Goal: Task Accomplishment & Management: Use online tool/utility

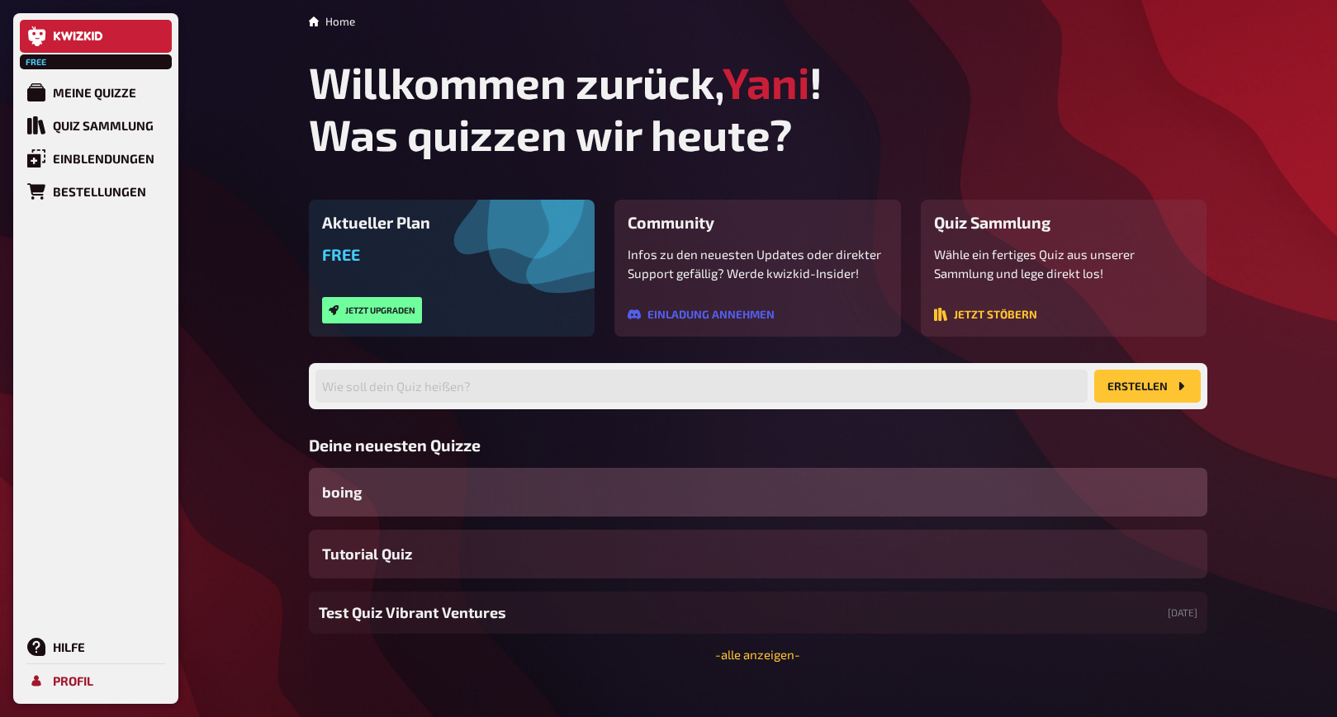
click at [64, 678] on div "Profil" at bounding box center [73, 681] width 40 height 15
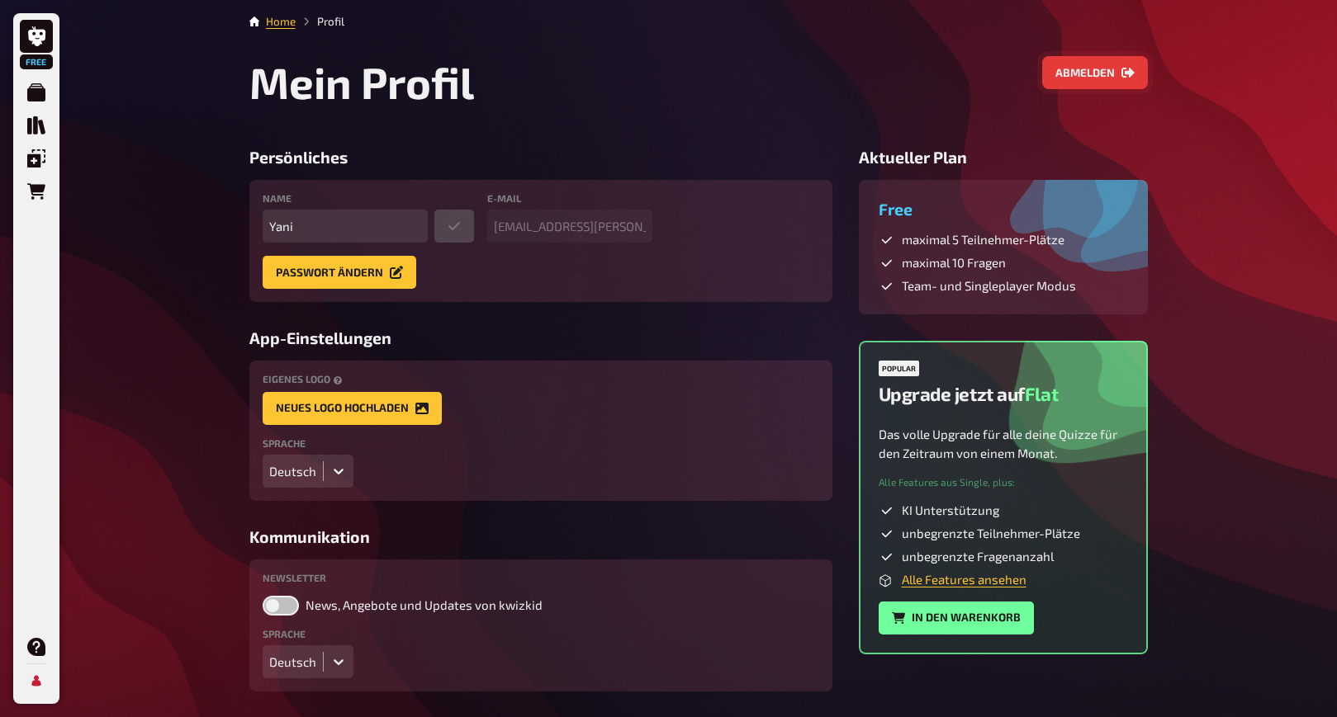
click at [1096, 70] on button "Abmelden" at bounding box center [1095, 72] width 106 height 33
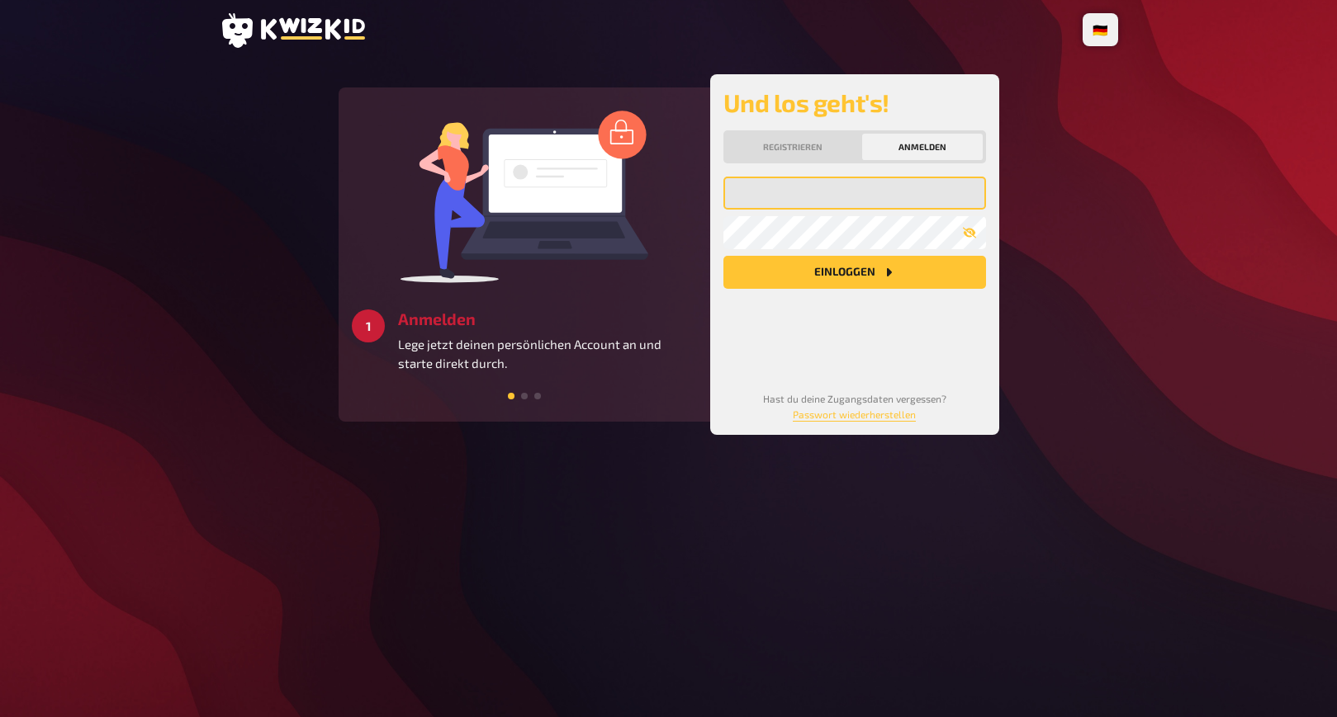
click at [878, 207] on input "email" at bounding box center [854, 193] width 263 height 33
click at [0, 717] on com-1password-button at bounding box center [0, 717] width 0 height 0
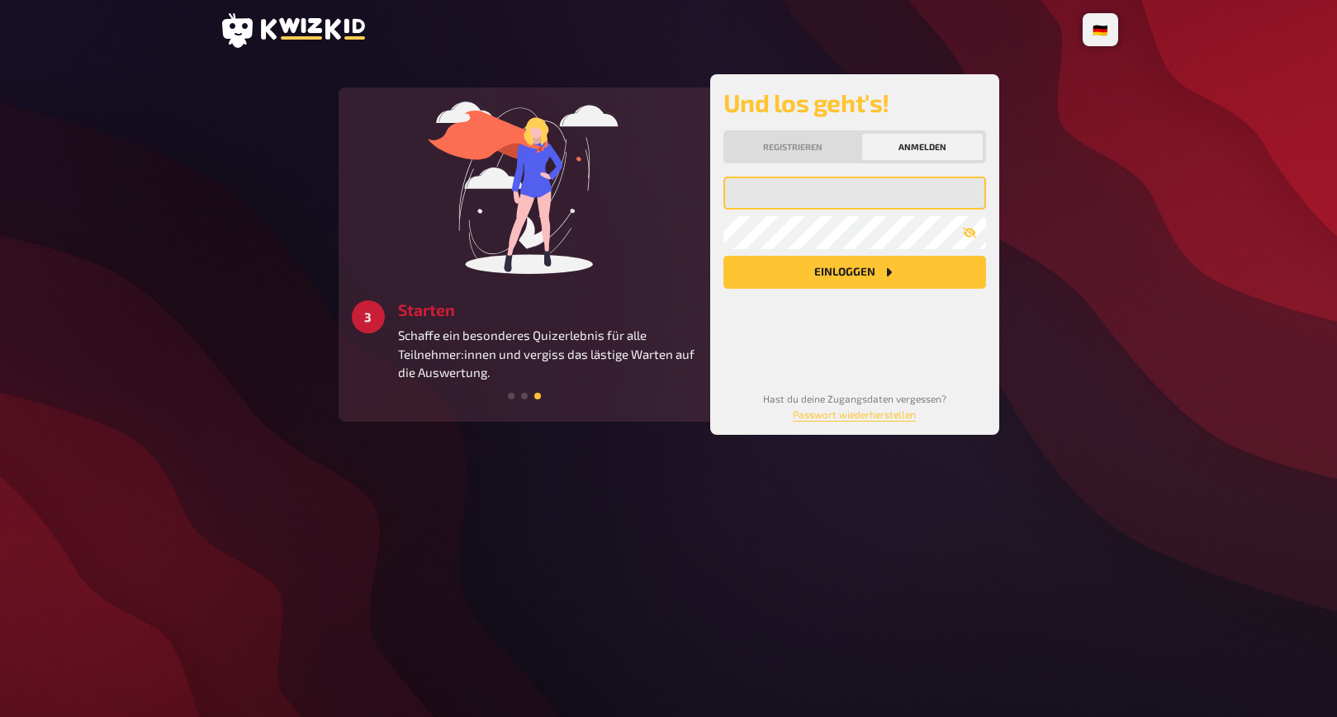
type input "[EMAIL_ADDRESS][DOMAIN_NAME]"
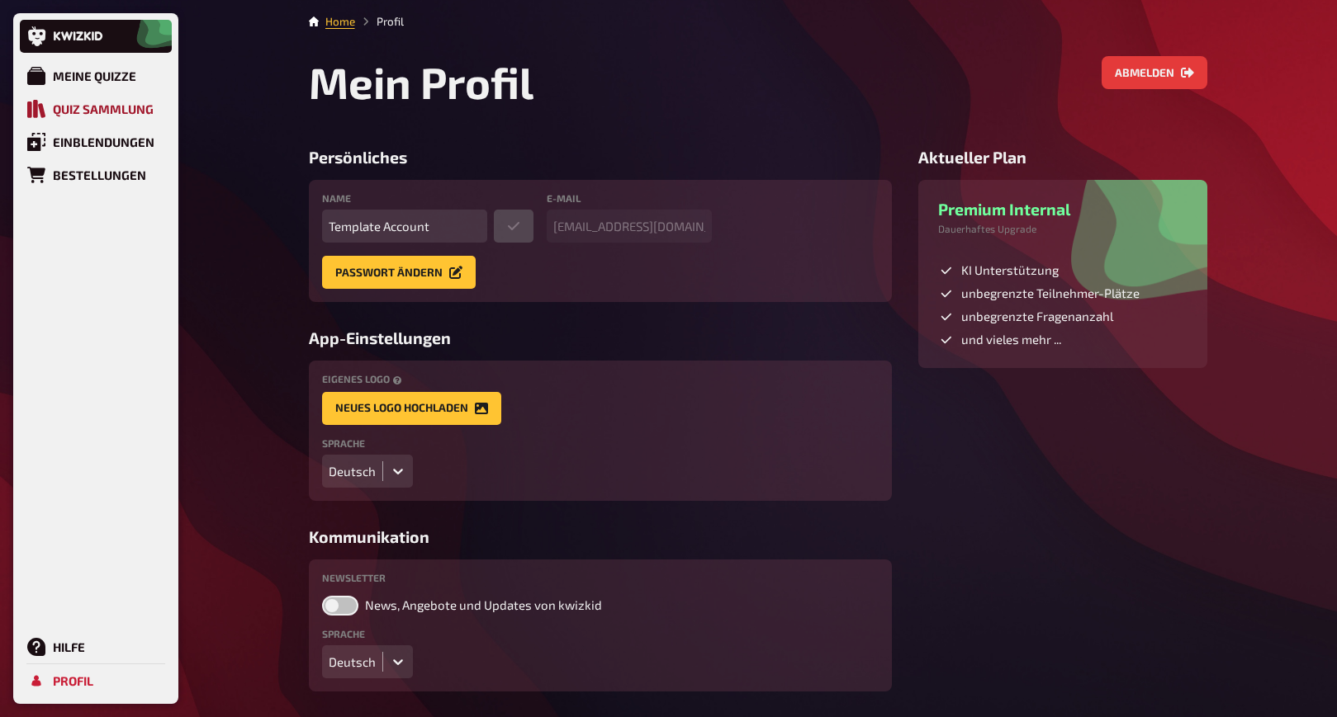
click at [108, 114] on div "Quiz Sammlung" at bounding box center [103, 109] width 101 height 15
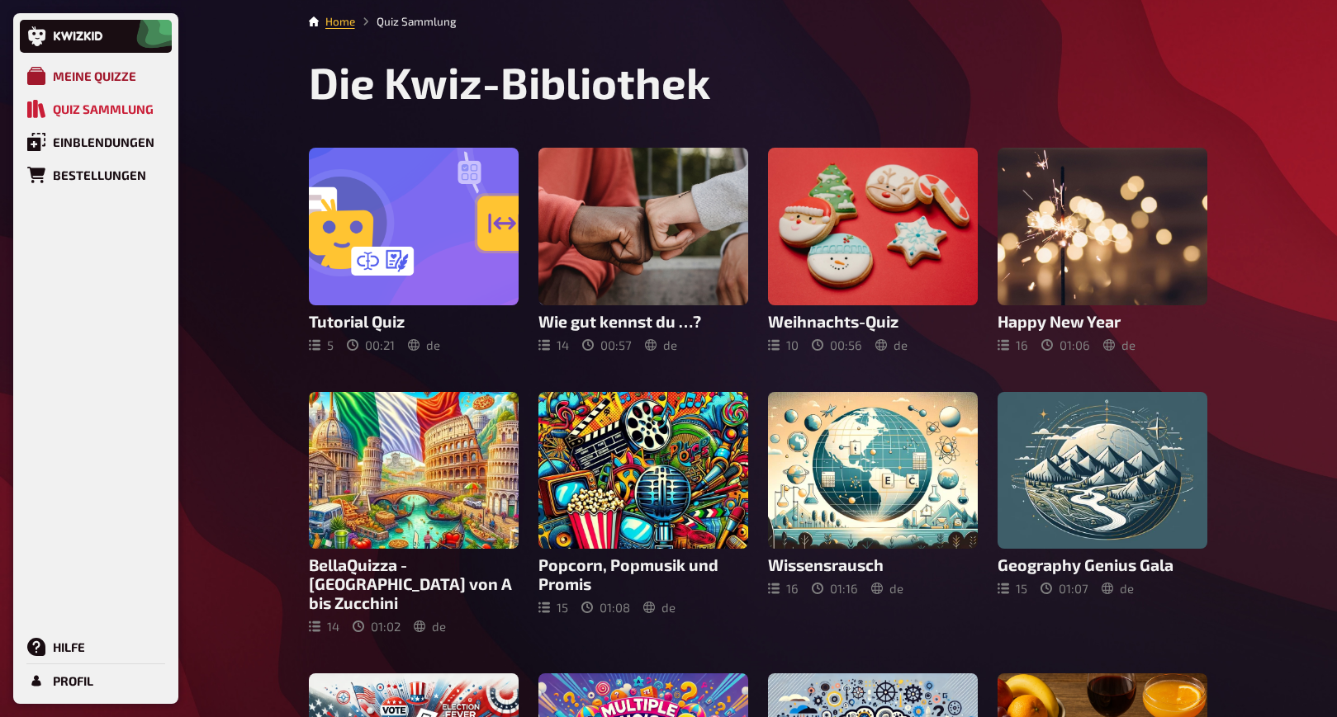
click at [97, 61] on link "Meine Quizze" at bounding box center [96, 75] width 152 height 33
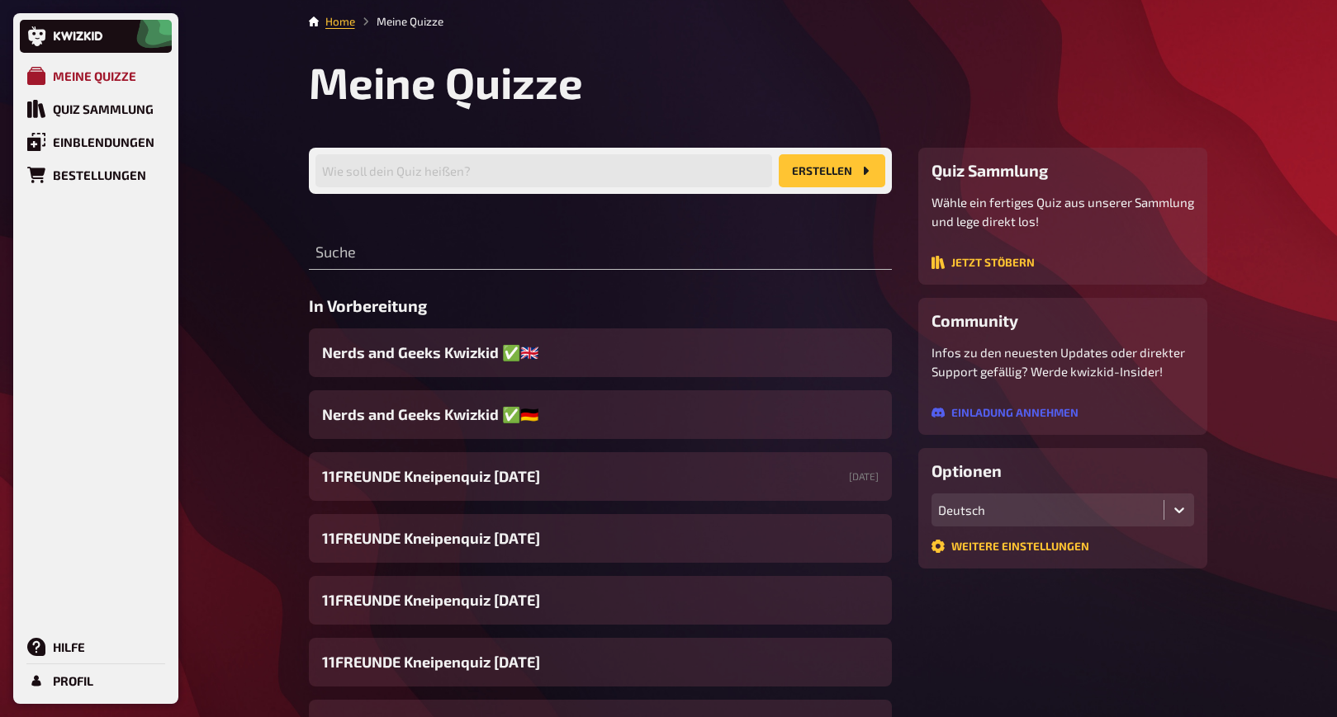
click at [97, 68] on link "Meine Quizze" at bounding box center [96, 75] width 152 height 33
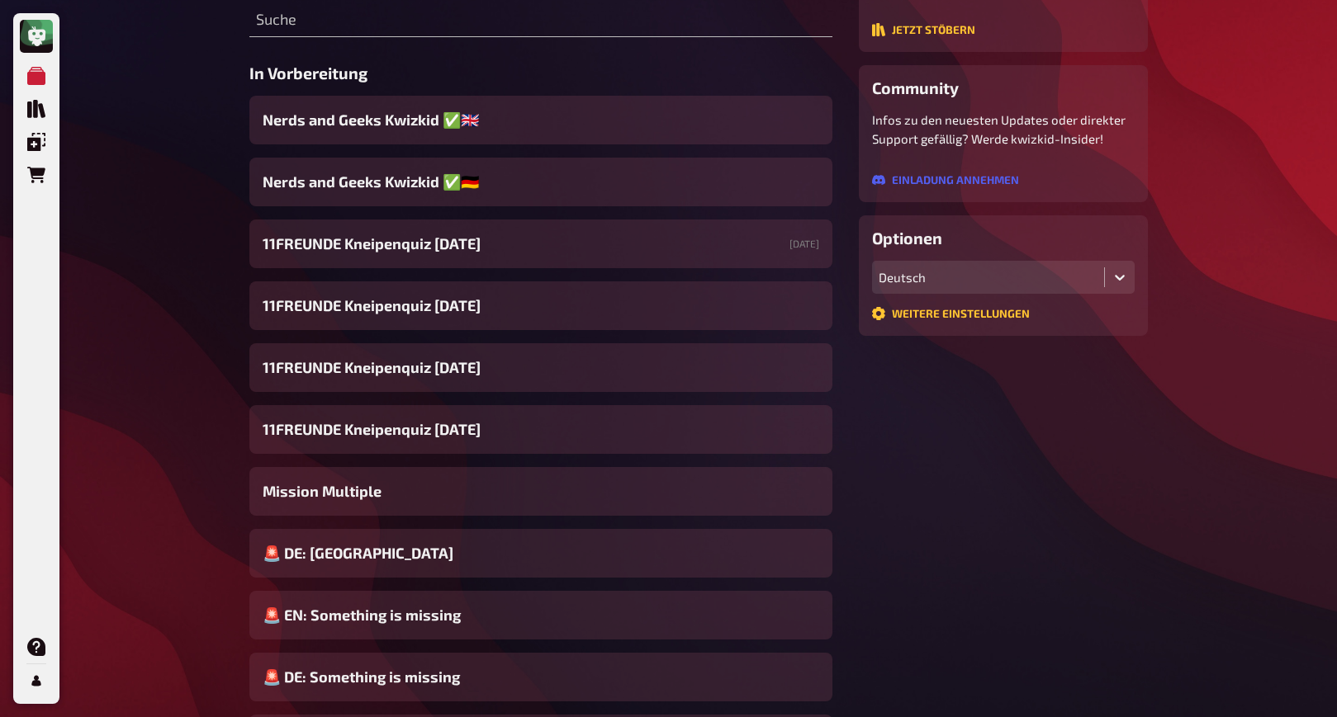
scroll to position [73, 0]
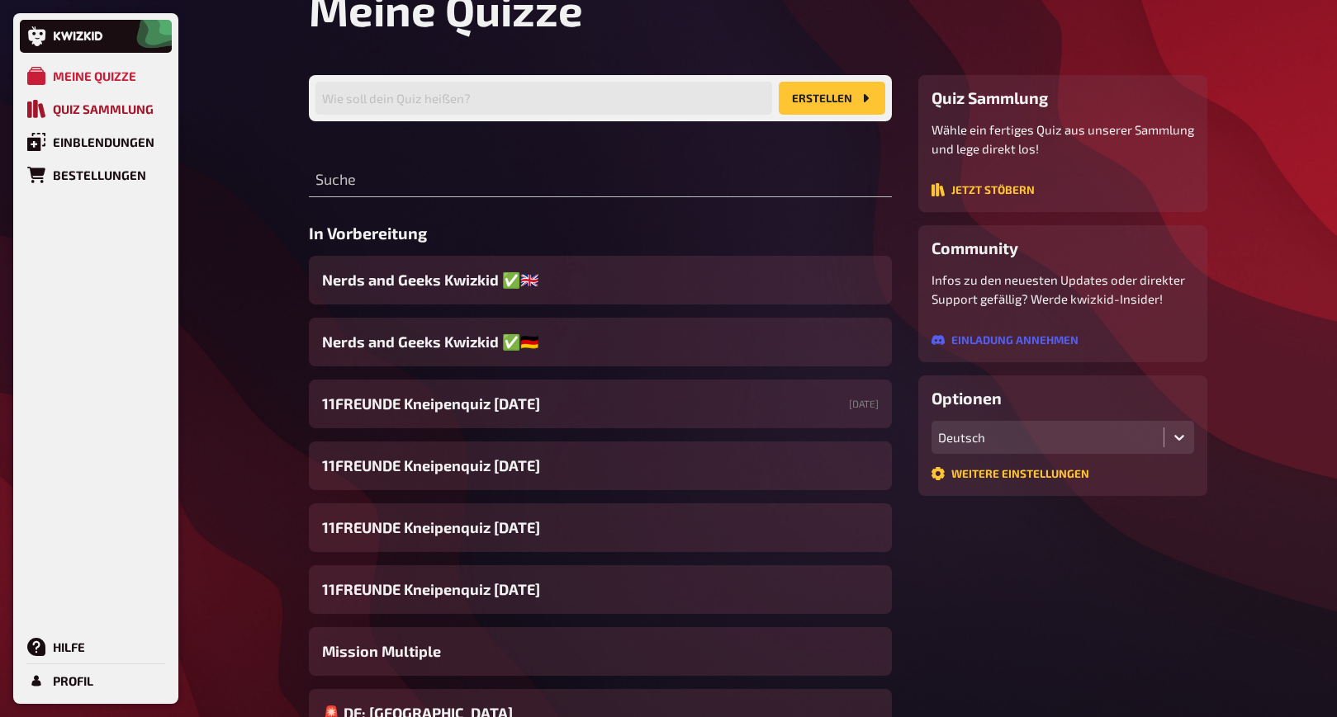
click at [99, 109] on div "Quiz Sammlung" at bounding box center [103, 109] width 101 height 15
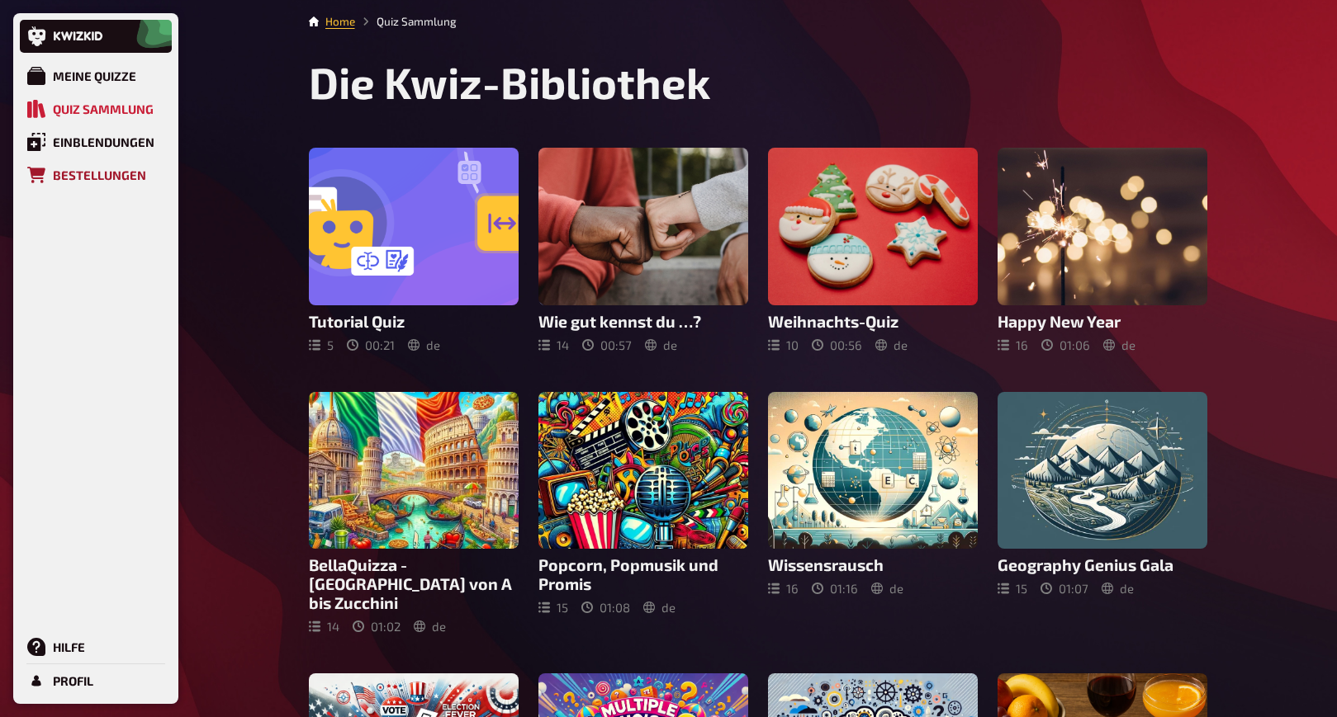
click at [97, 184] on link "Bestellungen" at bounding box center [96, 175] width 152 height 33
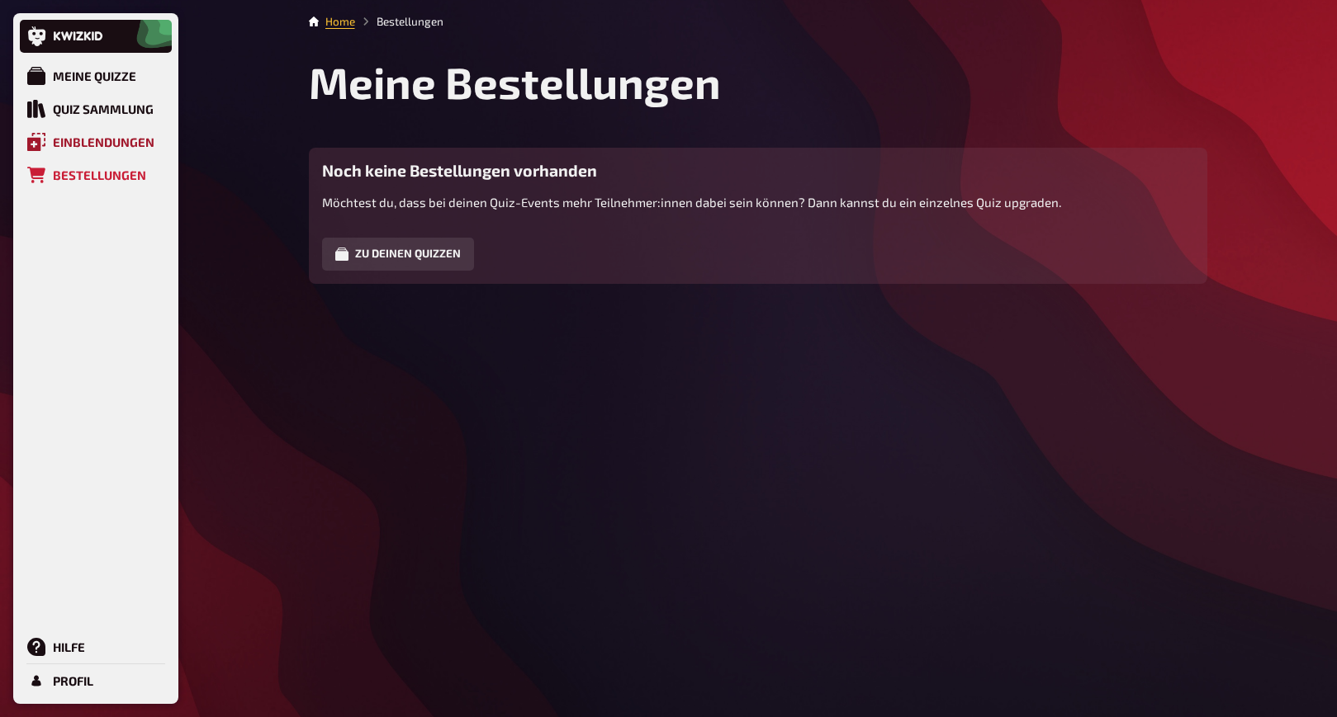
click at [85, 136] on div "Einblendungen" at bounding box center [104, 142] width 102 height 15
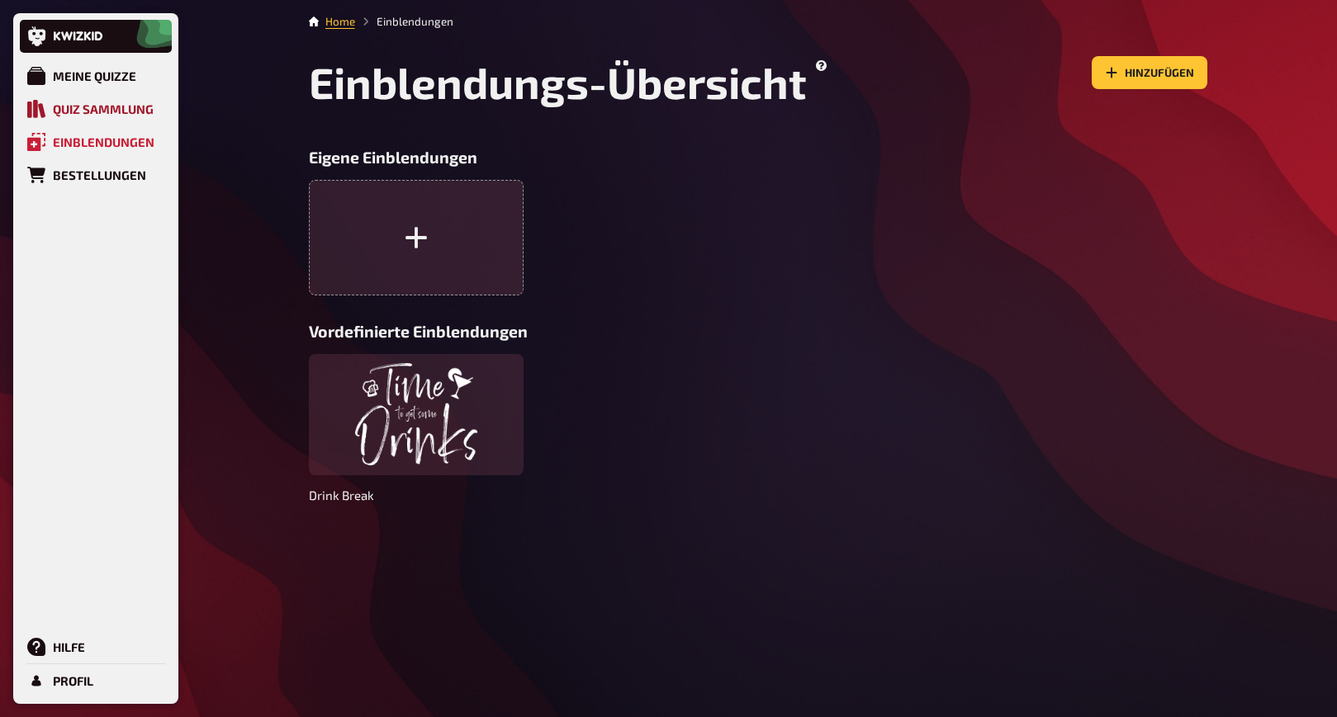
click at [82, 111] on div "Quiz Sammlung" at bounding box center [103, 109] width 101 height 15
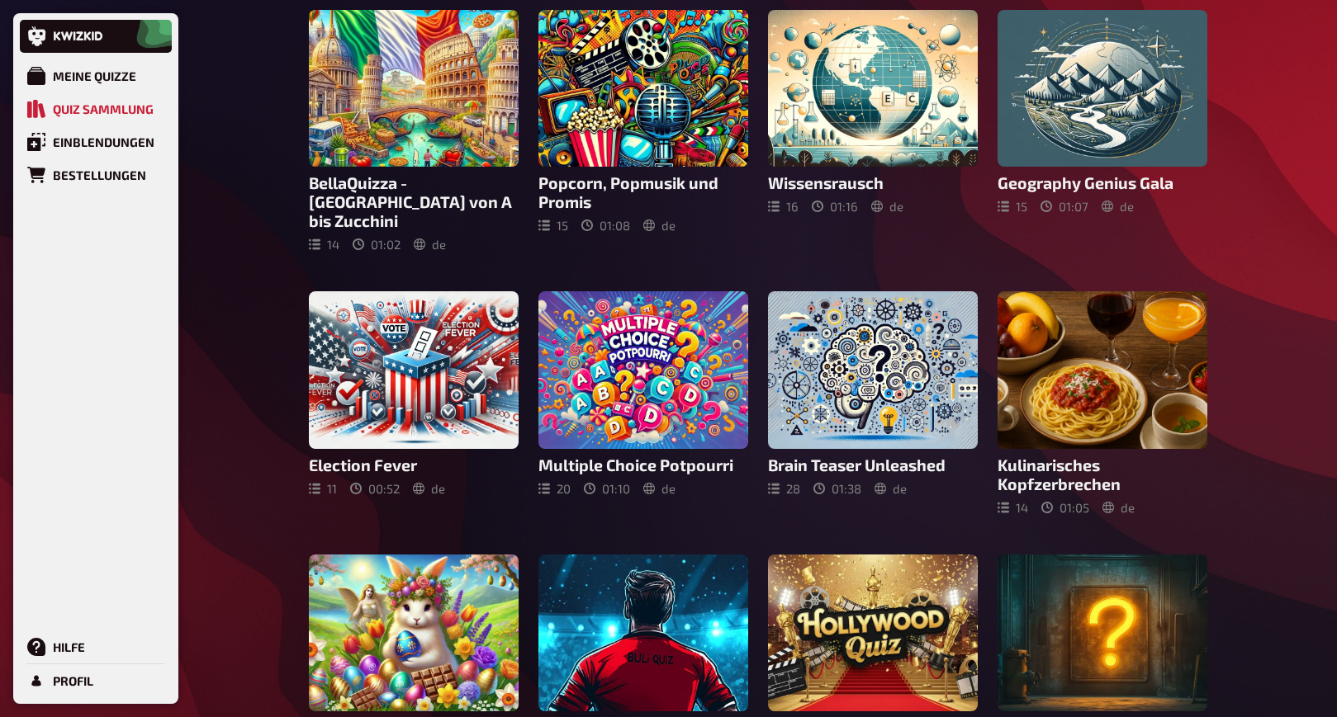
scroll to position [357, 0]
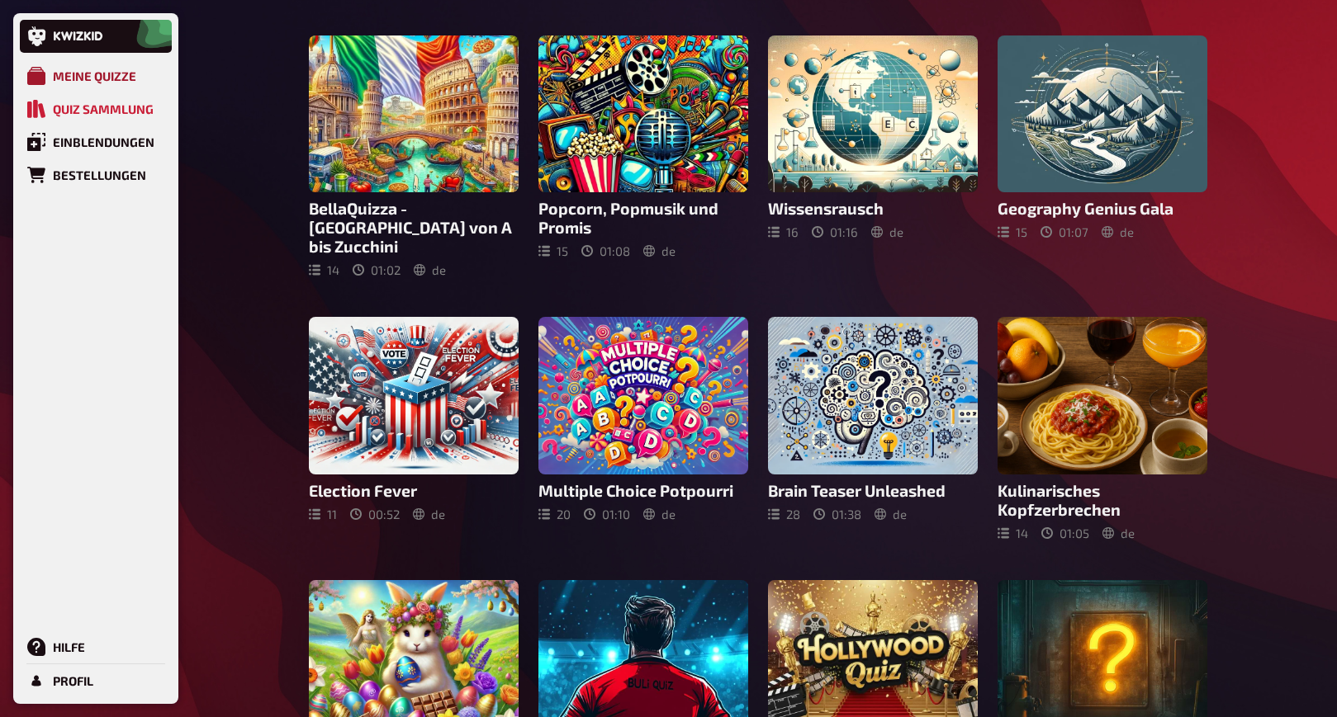
click at [69, 72] on div "Meine Quizze" at bounding box center [94, 76] width 83 height 15
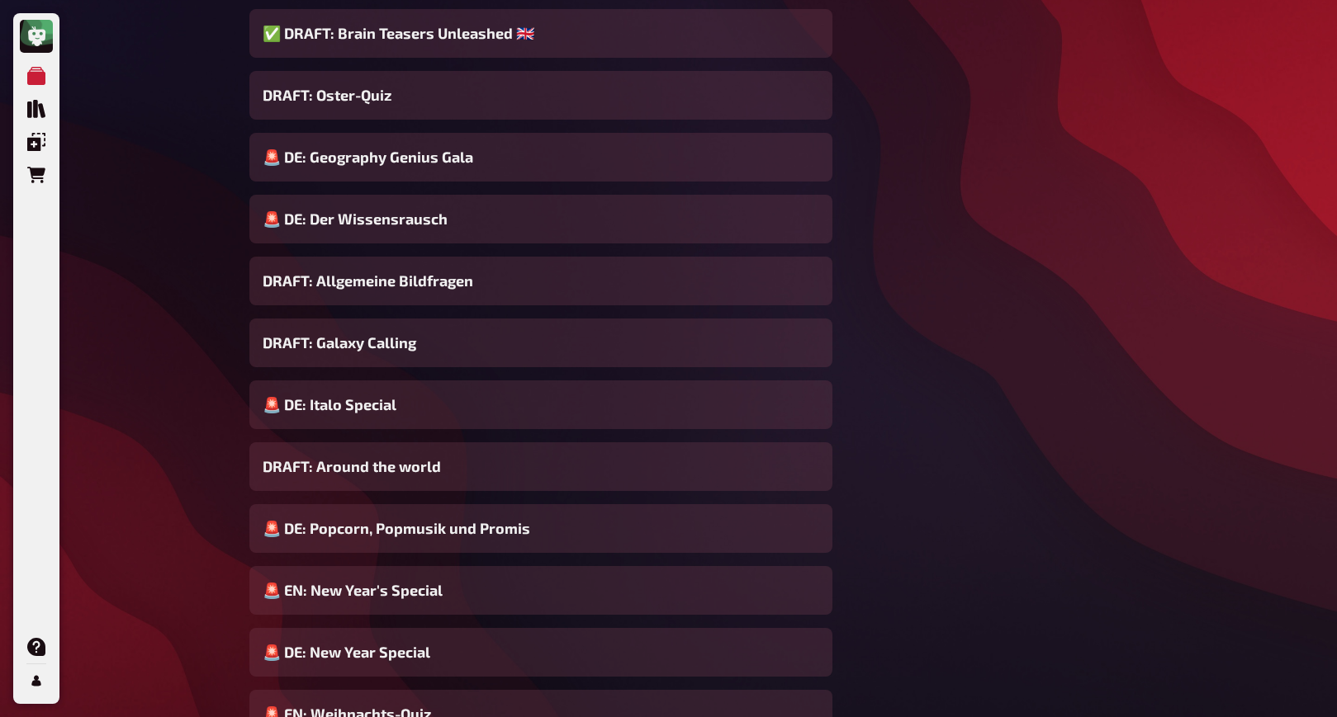
scroll to position [1607, 0]
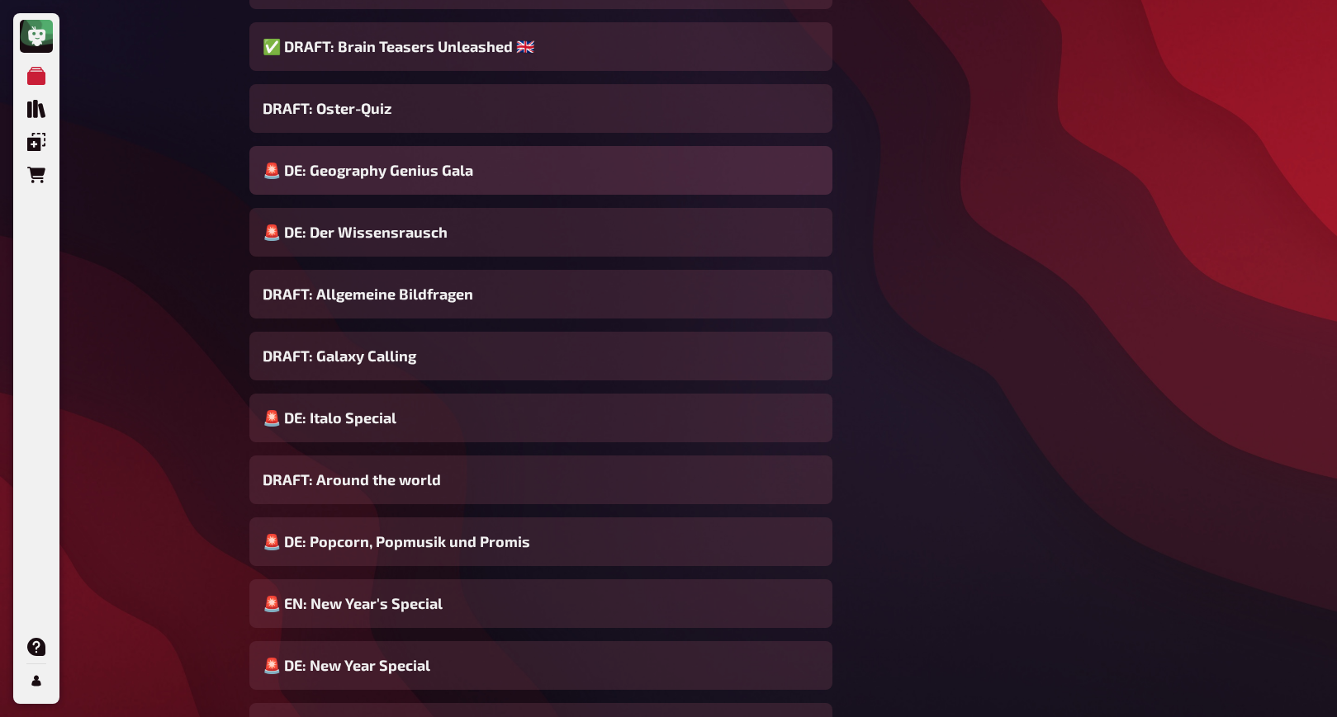
click at [517, 179] on div "🚨 DE: Geography Genius Gala" at bounding box center [540, 170] width 583 height 49
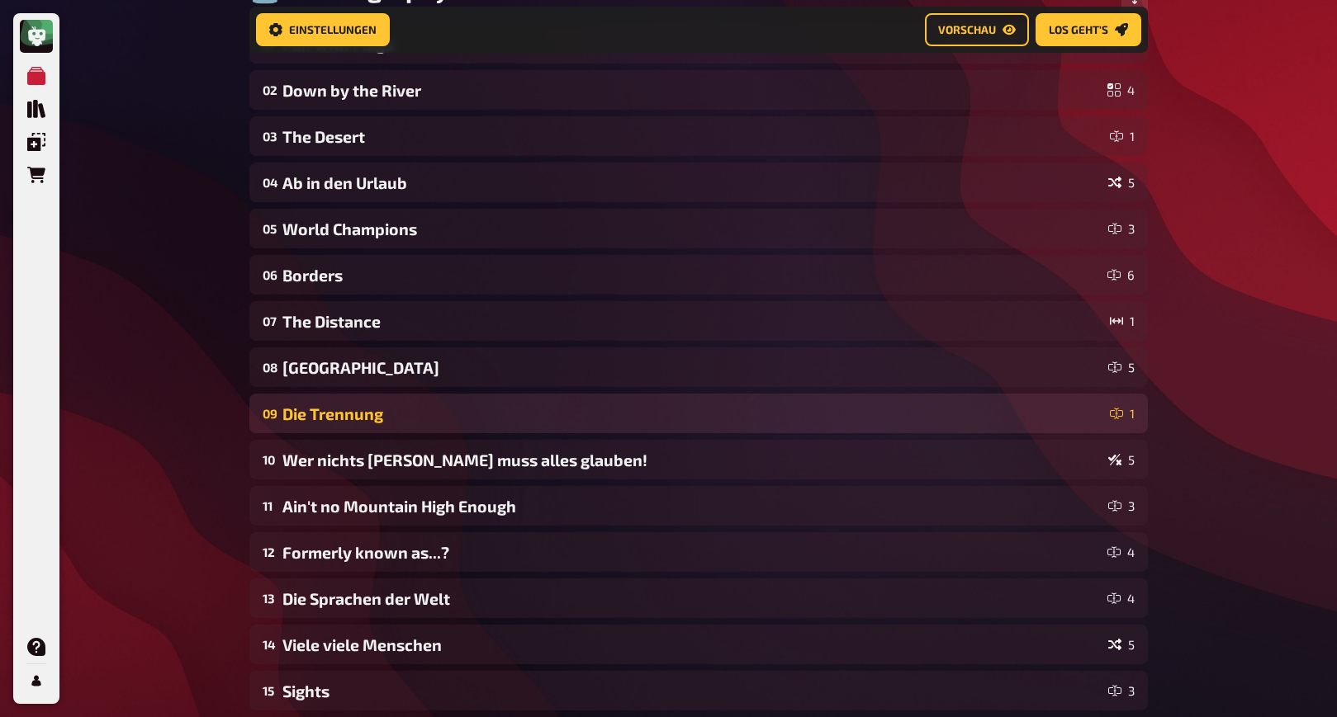
scroll to position [204, 0]
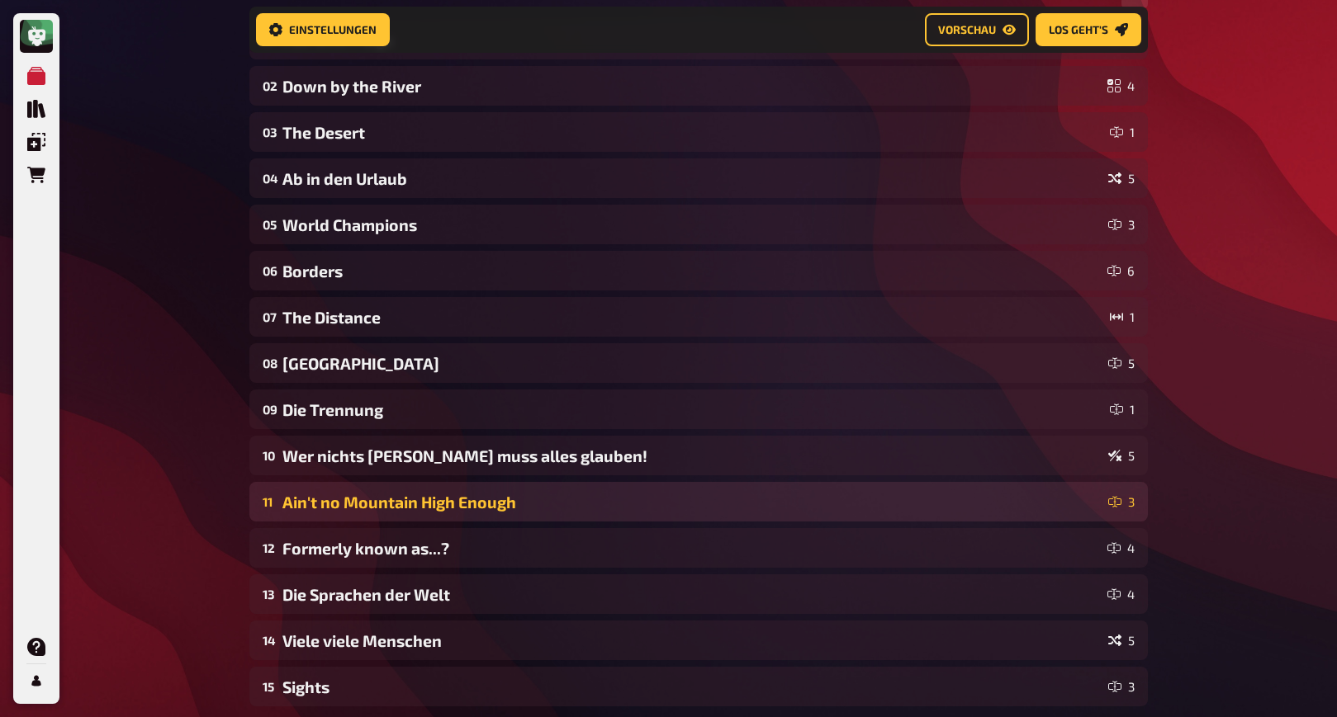
click at [578, 509] on div "Ain't no Mountain High Enough" at bounding box center [691, 502] width 819 height 19
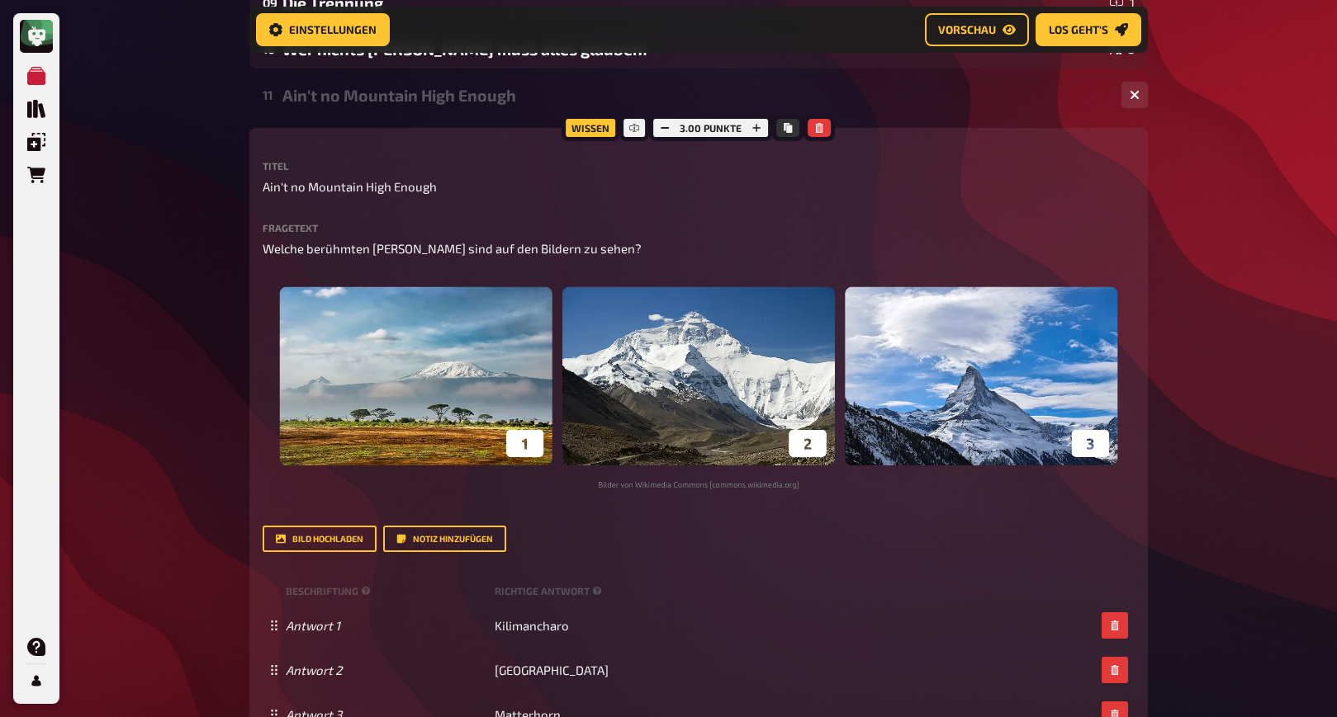
scroll to position [613, 0]
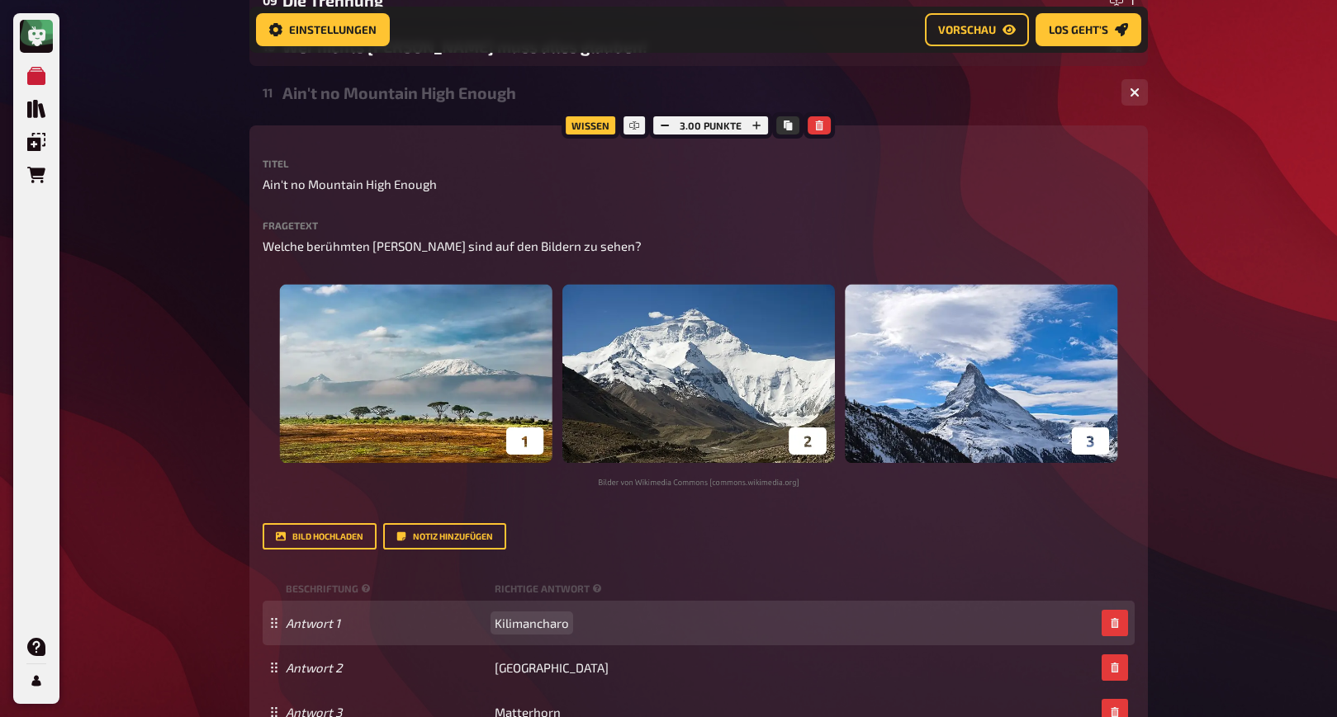
click at [535, 616] on span "Kilimancharo" at bounding box center [532, 623] width 74 height 15
click at [536, 616] on span "Kilimancharo" at bounding box center [532, 623] width 74 height 15
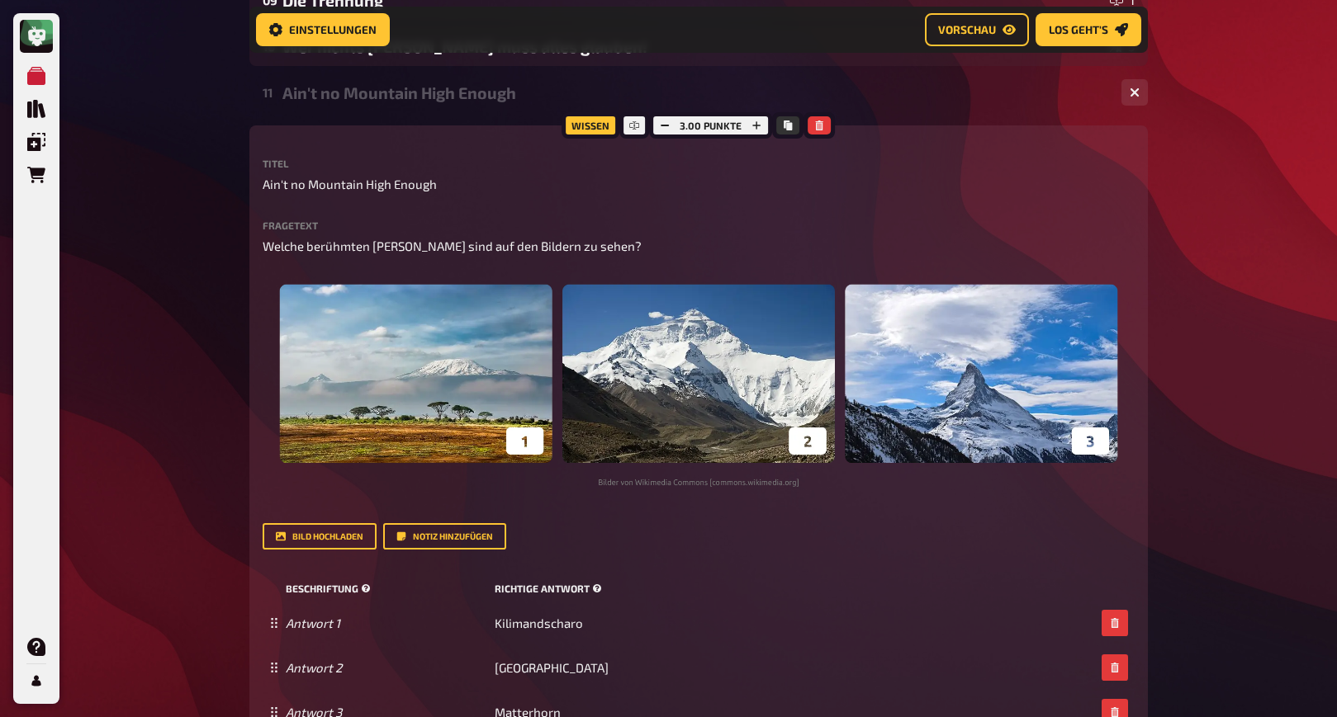
click at [699, 576] on div "Beschriftung Richtige Antwort" at bounding box center [699, 588] width 872 height 25
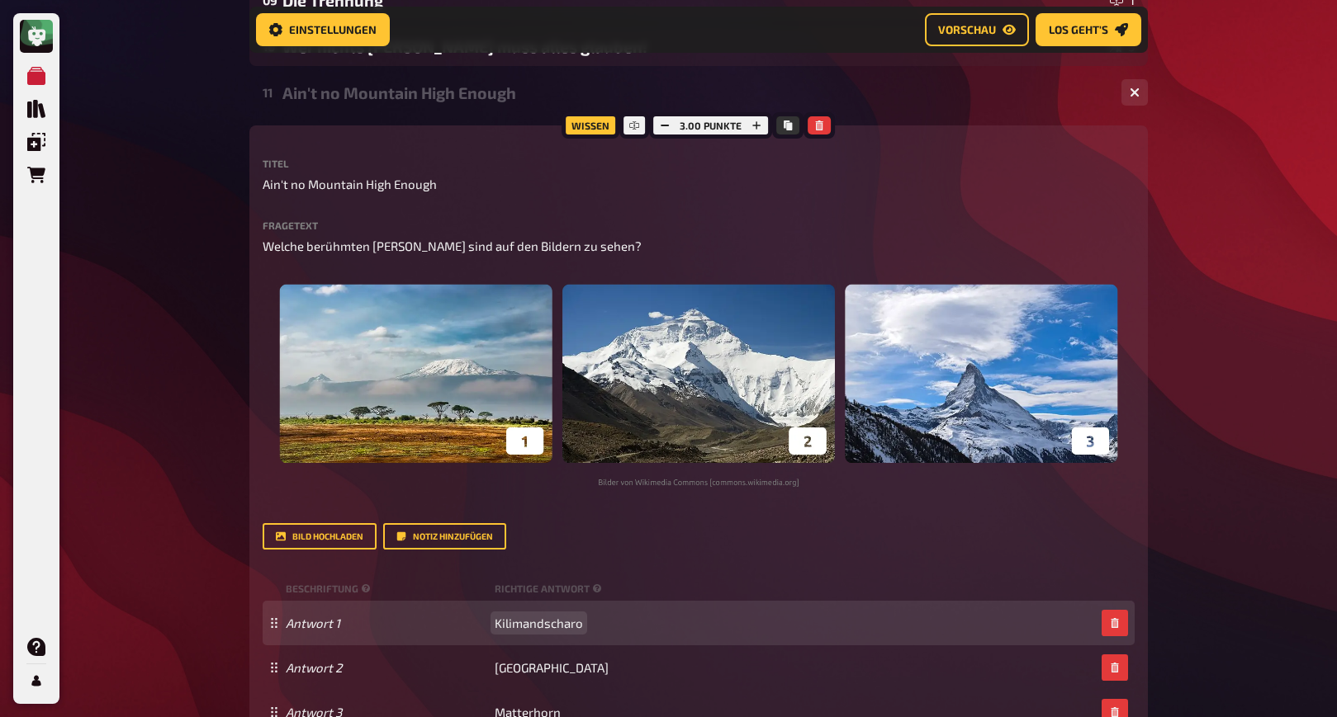
click at [542, 616] on span "Kilimandscharo" at bounding box center [539, 623] width 88 height 15
copy span "Kilimandscharo"
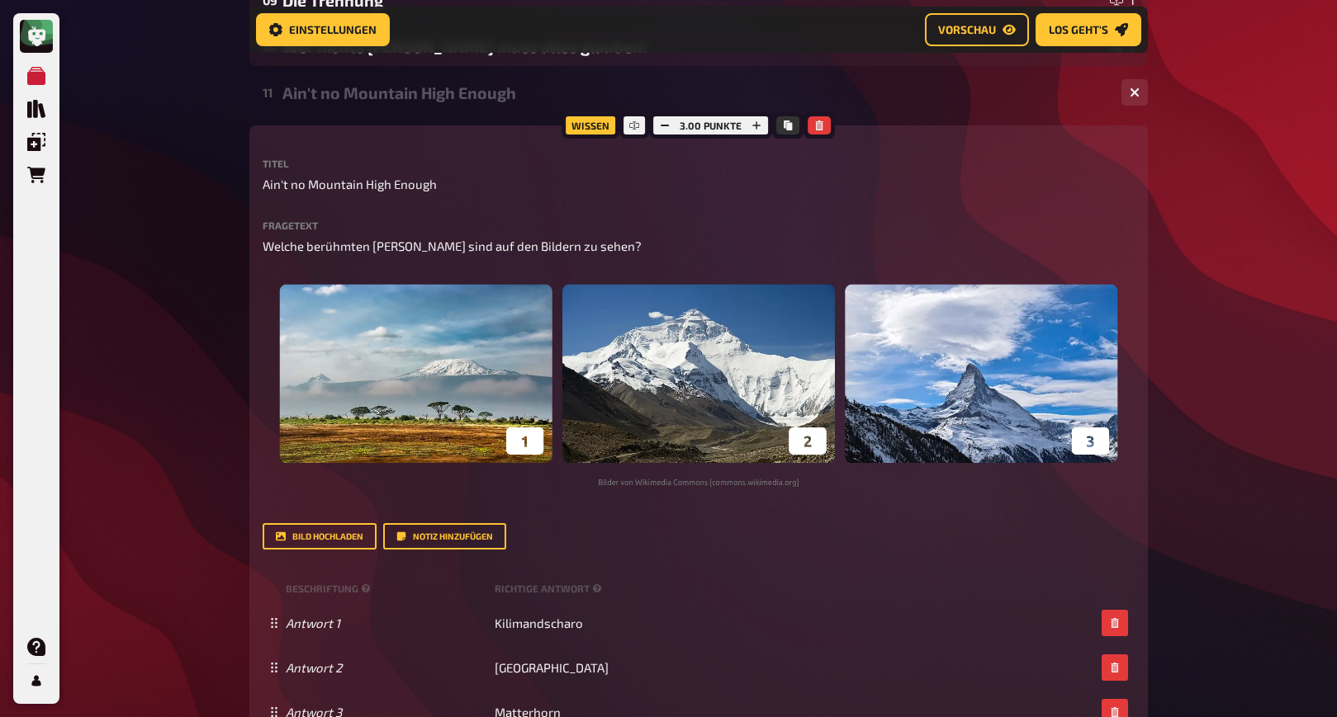
click at [186, 459] on div "Meine Quizze Quiz Sammlung Einblendungen Bestellungen Hilfe Profil Home Meine Q…" at bounding box center [668, 318] width 1337 height 1863
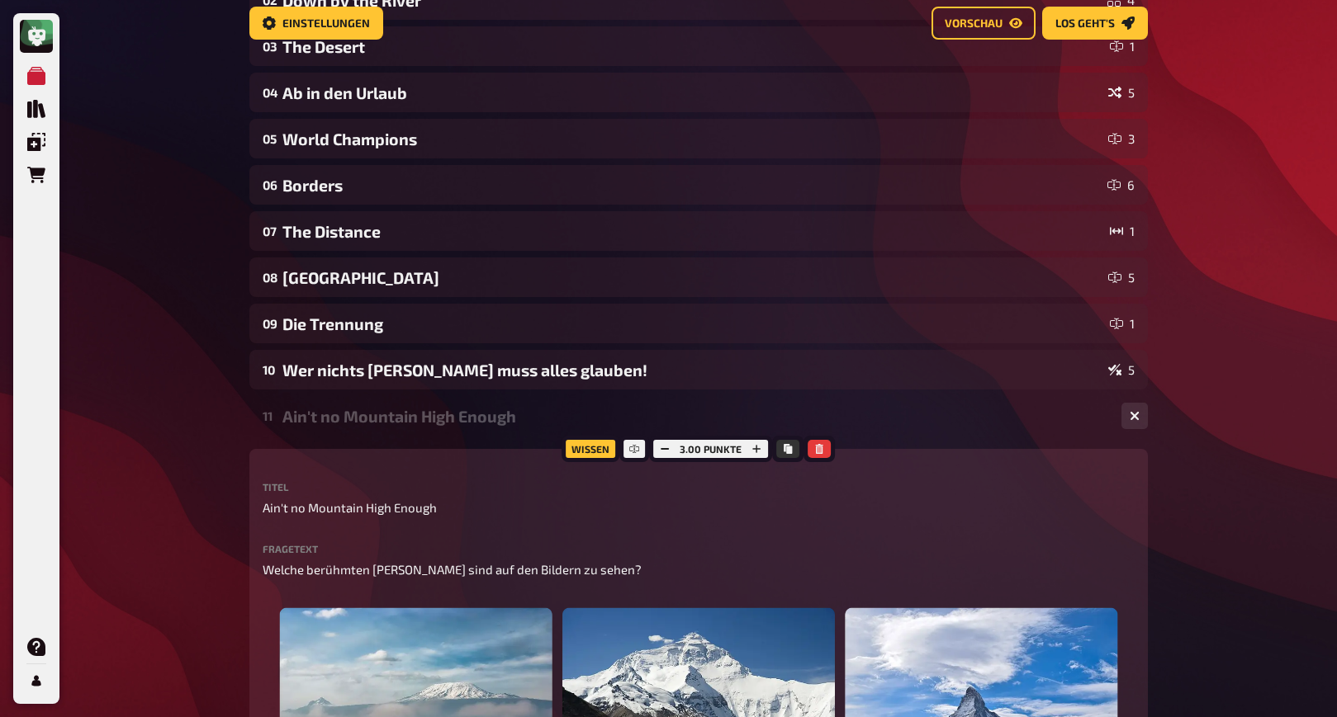
scroll to position [0, 0]
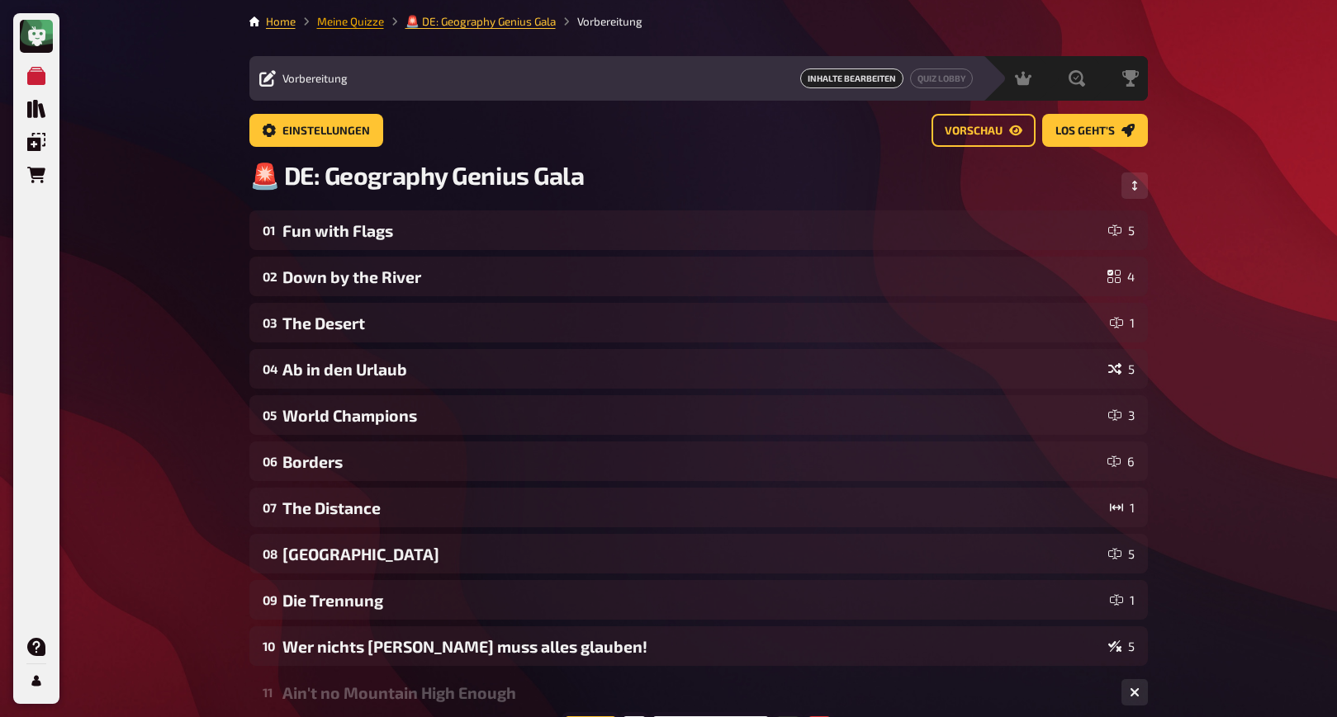
click at [372, 25] on link "Meine Quizze" at bounding box center [350, 21] width 67 height 13
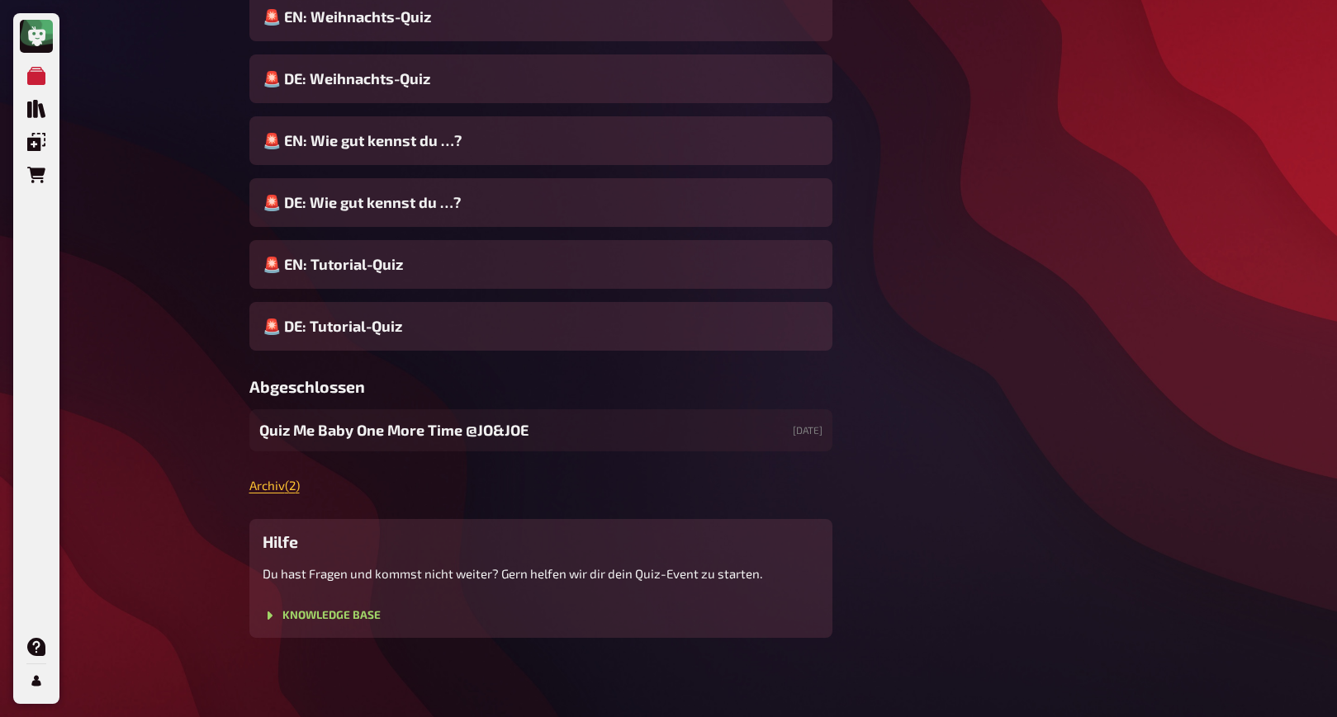
scroll to position [1418, 0]
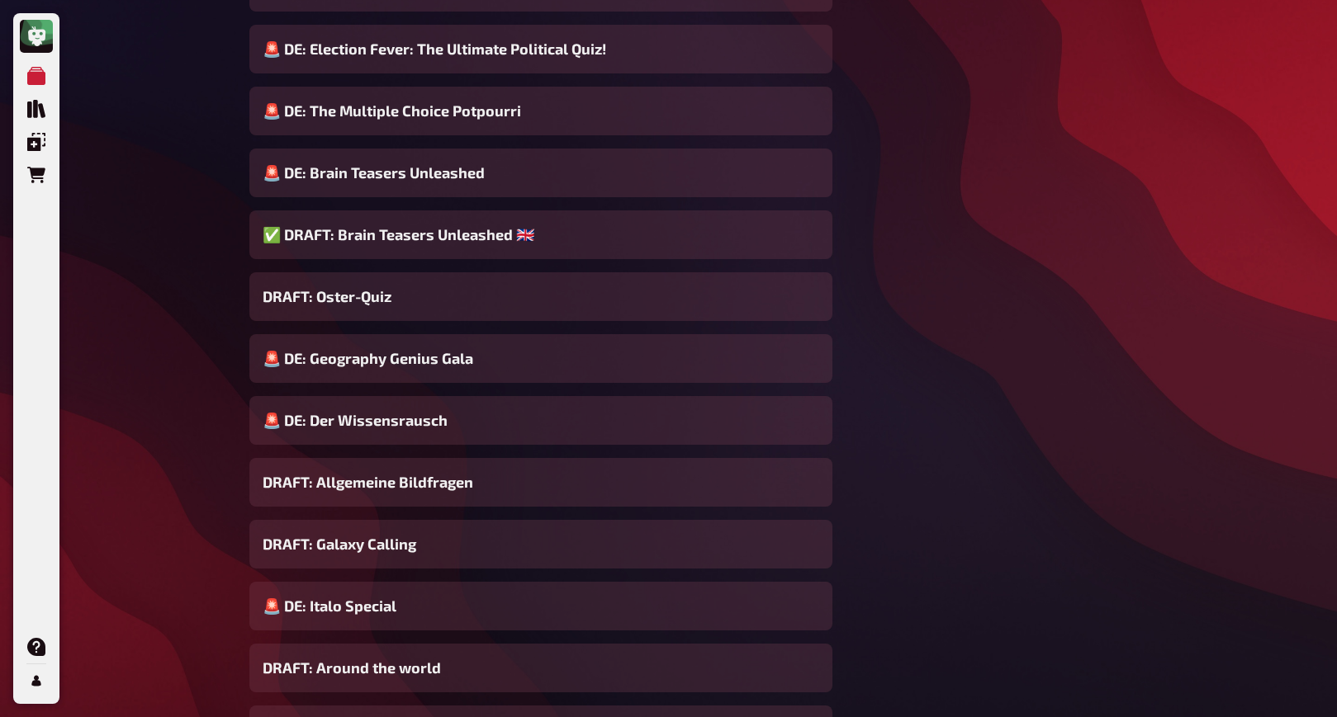
click at [944, 336] on aside "Quiz Sammlung [PERSON_NAME] ein fertiges Quiz aus unserer Sammlung und lege dir…" at bounding box center [1003, 133] width 289 height 2808
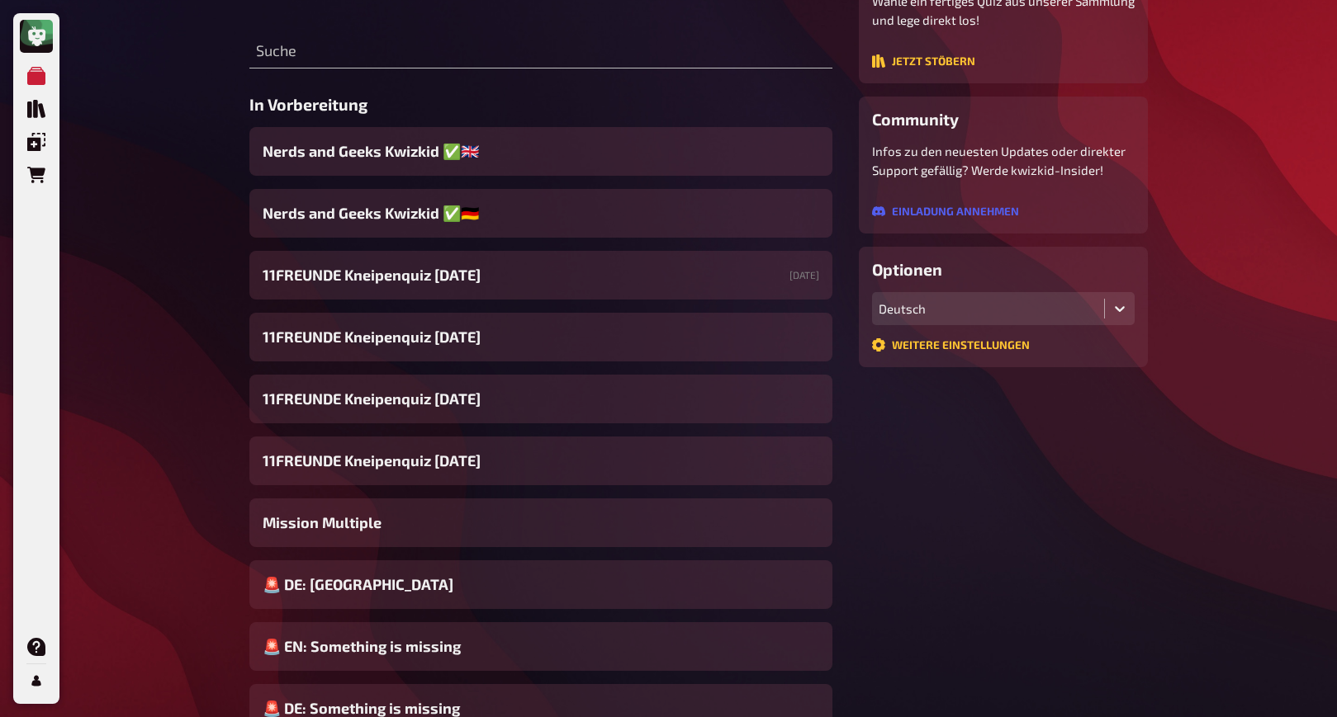
scroll to position [0, 0]
